Goal: Transaction & Acquisition: Purchase product/service

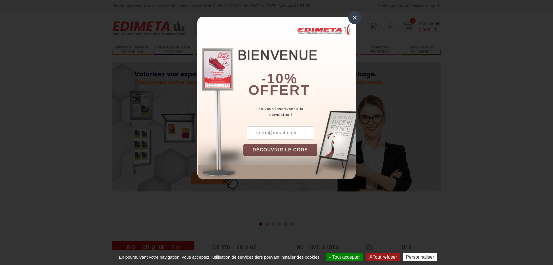
click at [355, 16] on div "×" at bounding box center [354, 17] width 13 height 13
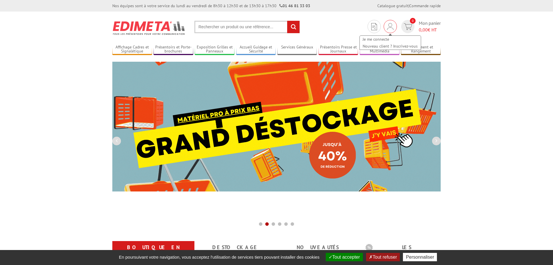
click at [390, 26] on img at bounding box center [390, 26] width 6 height 7
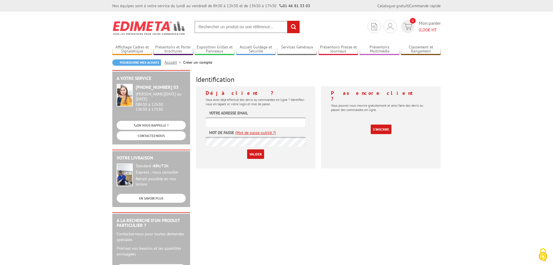
click at [237, 120] on input "text" at bounding box center [256, 122] width 100 height 10
paste input "[PERSON_NAME][EMAIL_ADDRESS][DOMAIN_NAME]"
type input "[PERSON_NAME][EMAIL_ADDRESS][DOMAIN_NAME]"
click at [256, 155] on input "Valider" at bounding box center [255, 154] width 17 height 10
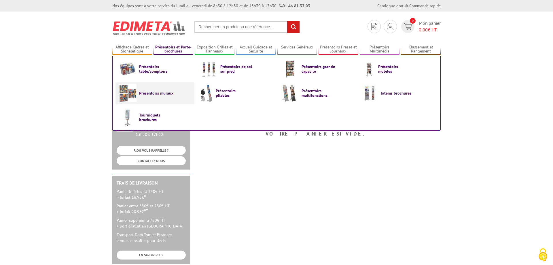
click at [168, 91] on span "Présentoirs muraux" at bounding box center [156, 93] width 35 height 5
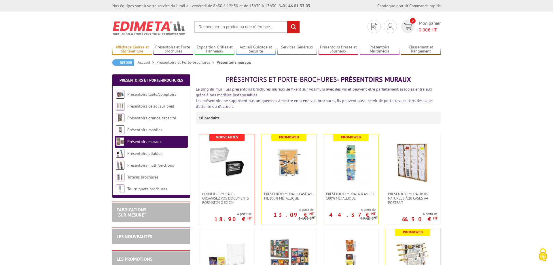
click at [140, 51] on link "Affichage Cadres et Signalétique" at bounding box center [132, 50] width 40 height 10
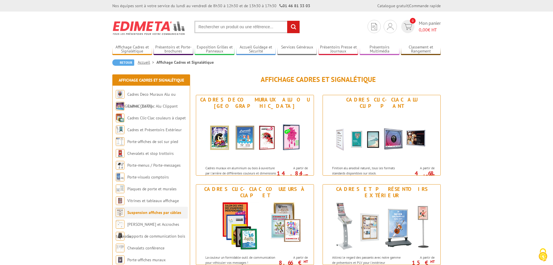
click at [166, 213] on link "Suspension affiches par câbles" at bounding box center [154, 212] width 54 height 5
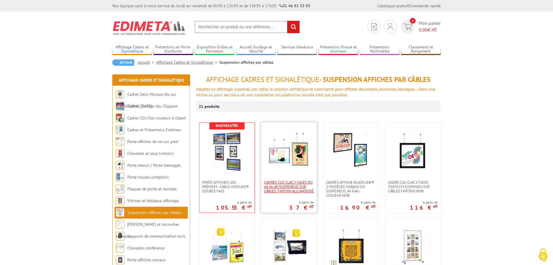
click at [295, 181] on span "Cadres Clic-Clac 2 faces du A4 au A0 suspendus sur câbles, finition alu anodisé" at bounding box center [289, 186] width 50 height 13
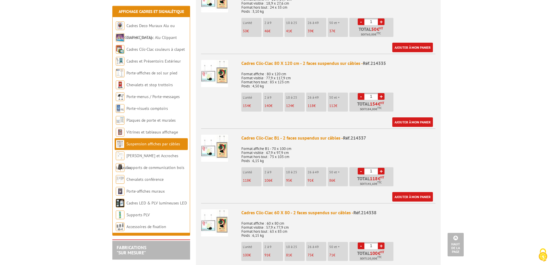
scroll to position [529, 0]
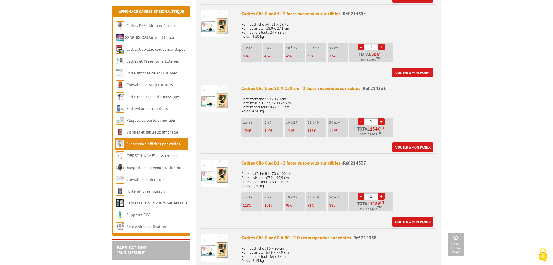
click at [423, 146] on link "Ajouter à mon panier" at bounding box center [413, 147] width 41 height 10
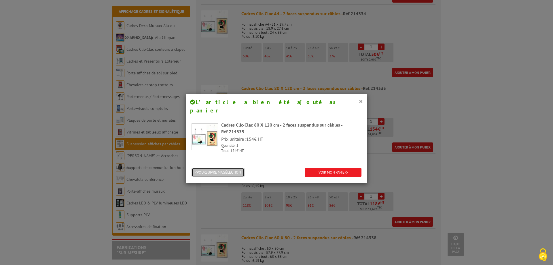
click at [240, 168] on button "POURSUIVRE MA SÉLECTION" at bounding box center [218, 173] width 53 height 10
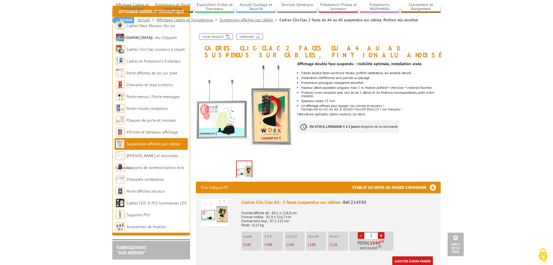
scroll to position [29, 0]
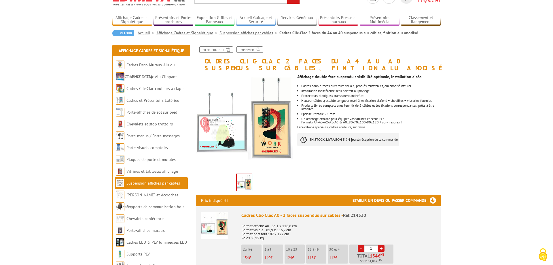
click at [165, 185] on link "Suspension affiches par câbles" at bounding box center [154, 182] width 54 height 5
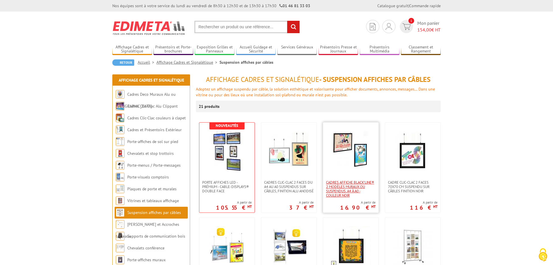
scroll to position [59, 0]
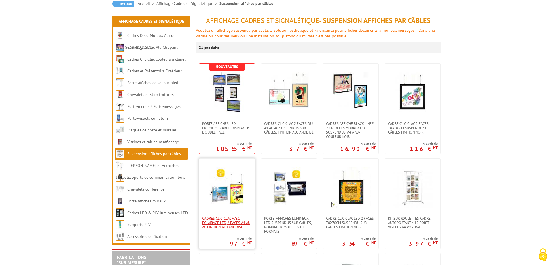
click at [223, 223] on span "Cadres clic-clac avec éclairage LED,2 Faces A4 au A0 finition Alu Anodisé" at bounding box center [227, 222] width 50 height 13
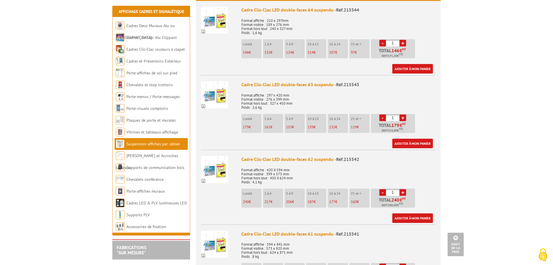
scroll to position [235, 0]
